Goal: Information Seeking & Learning: Learn about a topic

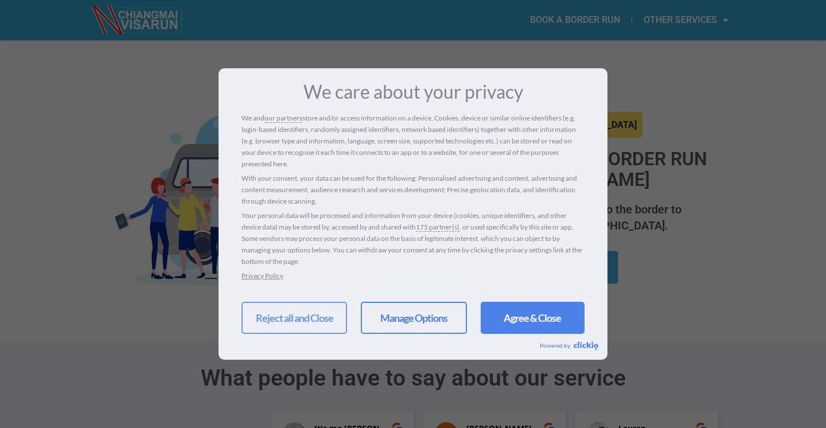
click at [321, 322] on link "Reject all and Close" at bounding box center [293, 318] width 105 height 32
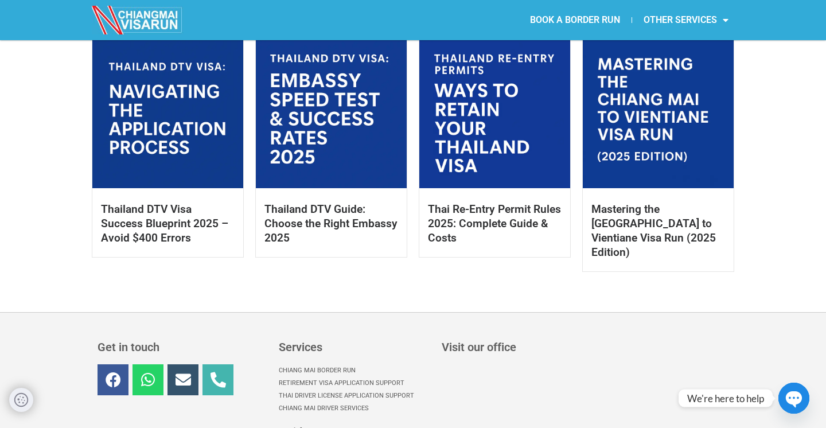
scroll to position [607, 0]
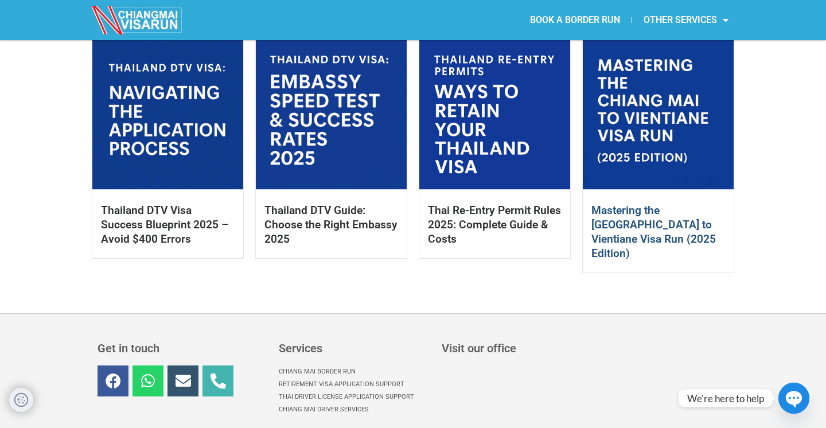
click at [626, 223] on link "Mastering the [GEOGRAPHIC_DATA] to Vientiane Visa Run (2025 Edition)" at bounding box center [653, 232] width 124 height 56
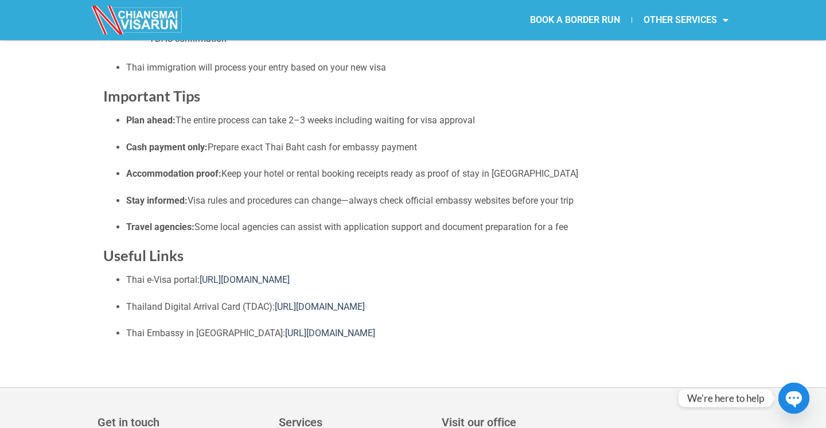
scroll to position [1218, 0]
